Goal: Task Accomplishment & Management: Use online tool/utility

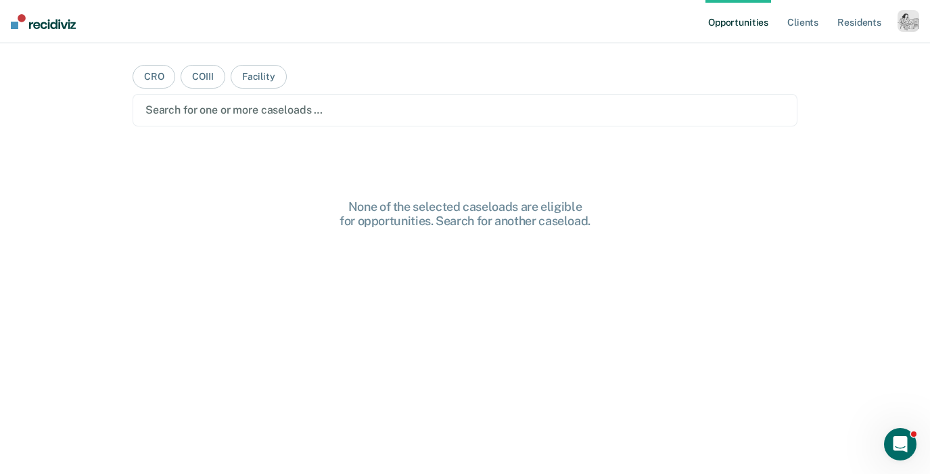
click at [907, 24] on div "button" at bounding box center [909, 21] width 22 height 22
click at [831, 52] on link "Profile" at bounding box center [853, 54] width 109 height 11
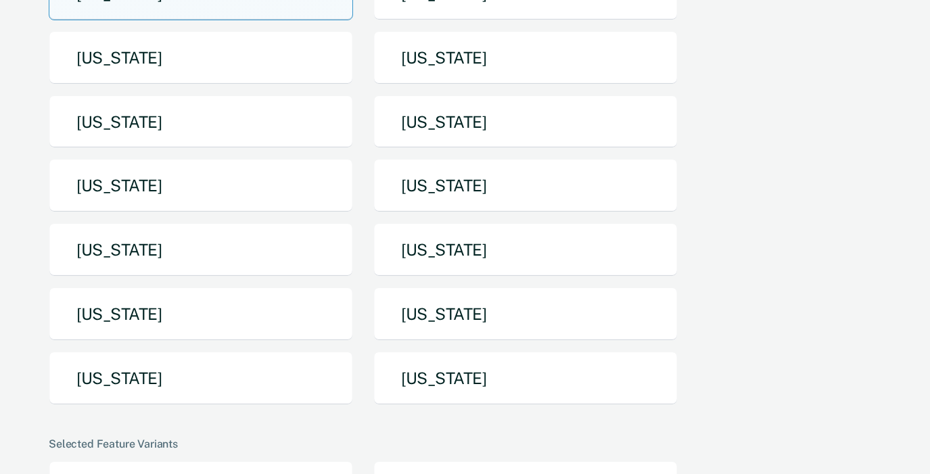
scroll to position [269, 0]
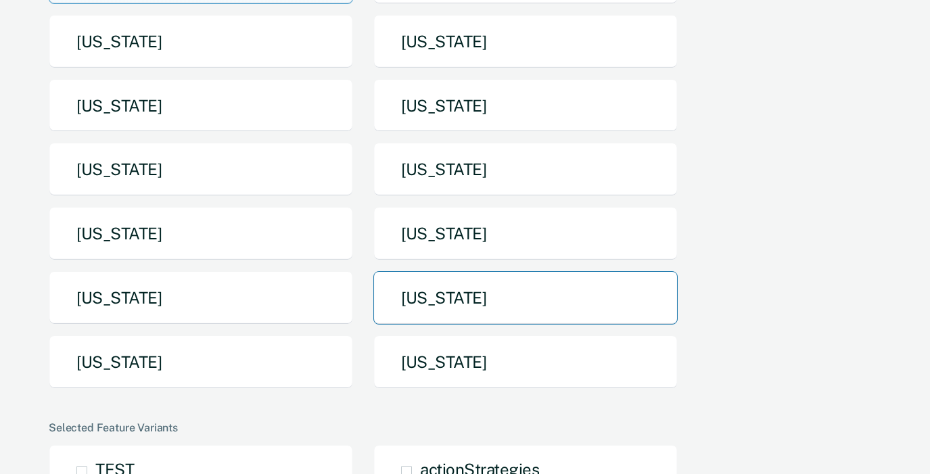
click at [473, 271] on button "[US_STATE]" at bounding box center [525, 297] width 304 height 53
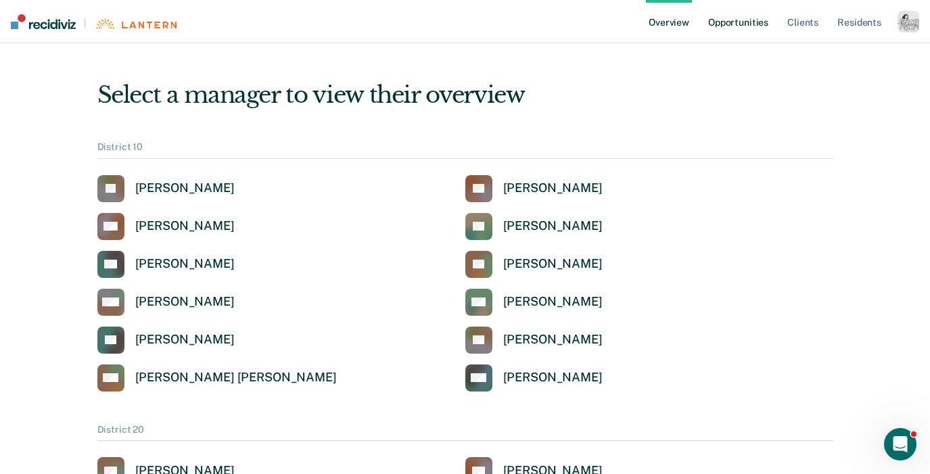
click at [755, 28] on link "Opportunities" at bounding box center [738, 21] width 66 height 43
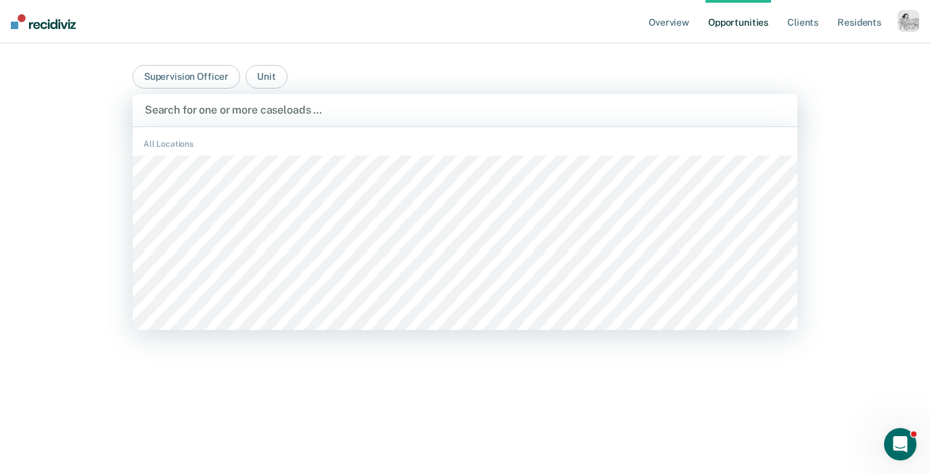
click at [691, 113] on div at bounding box center [465, 110] width 641 height 16
click at [179, 68] on button "Supervision Officer" at bounding box center [187, 77] width 108 height 24
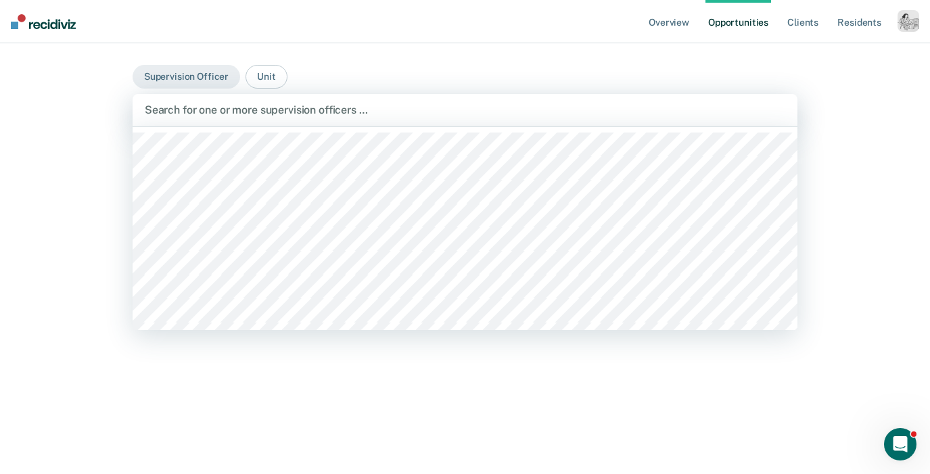
click at [195, 106] on div at bounding box center [465, 110] width 641 height 16
type input "dash"
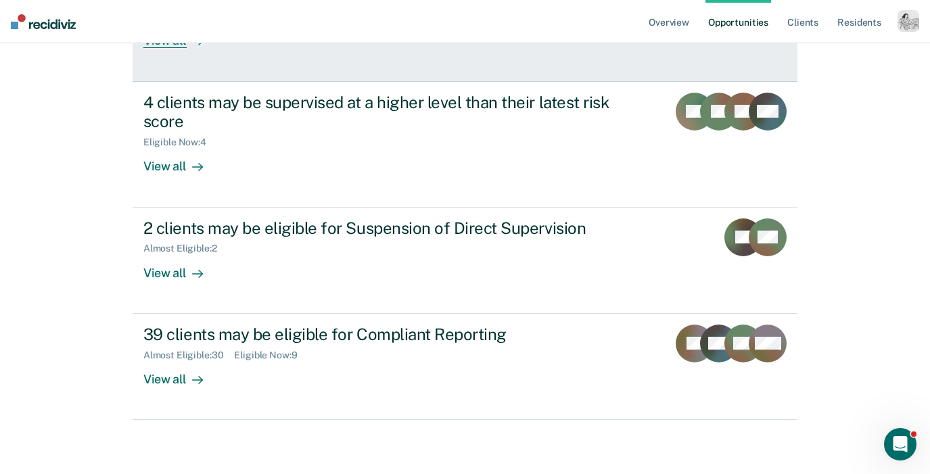
scroll to position [255, 0]
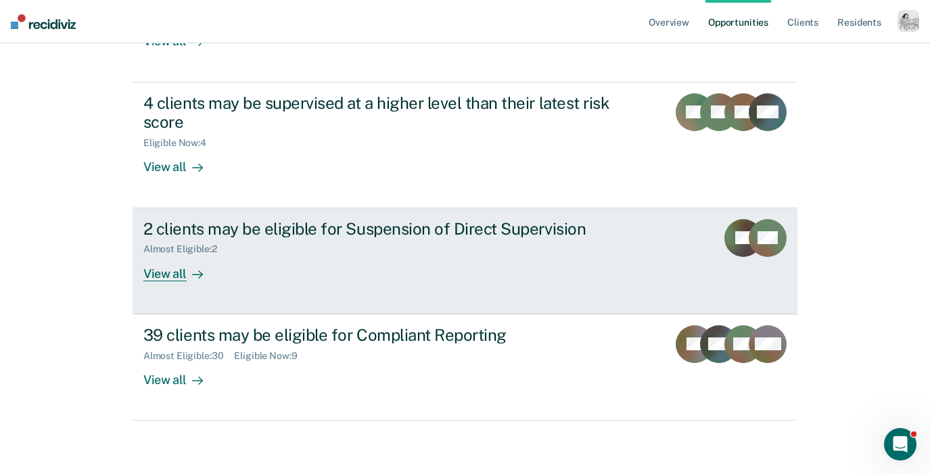
click at [162, 278] on div "View all" at bounding box center [181, 268] width 76 height 26
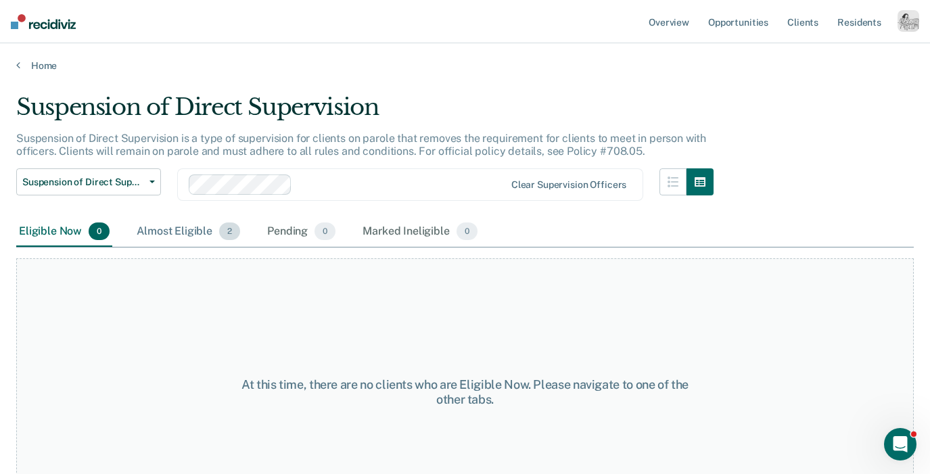
click at [197, 233] on div "Almost Eligible 2" at bounding box center [188, 232] width 109 height 30
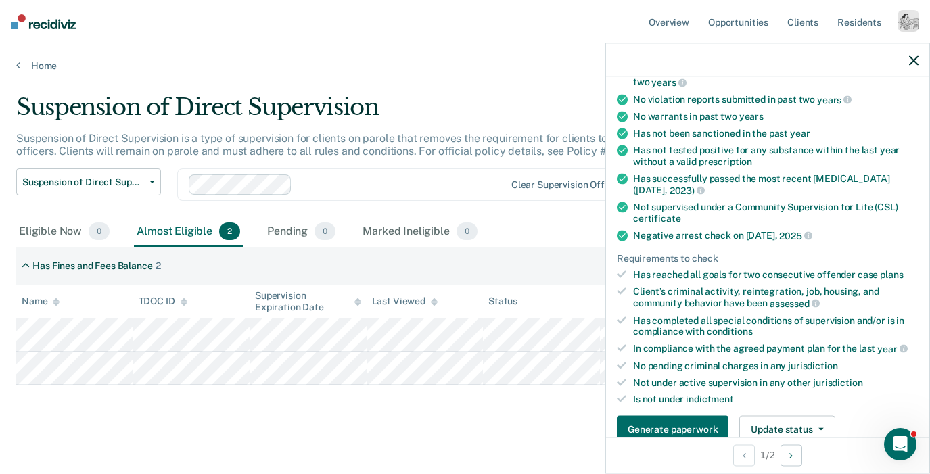
scroll to position [203, 0]
